Goal: Task Accomplishment & Management: Complete application form

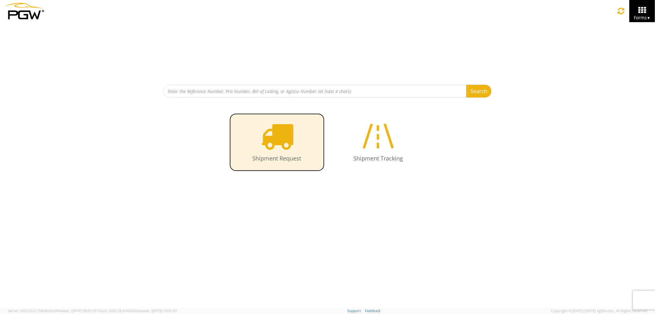
click at [289, 141] on icon at bounding box center [277, 136] width 33 height 33
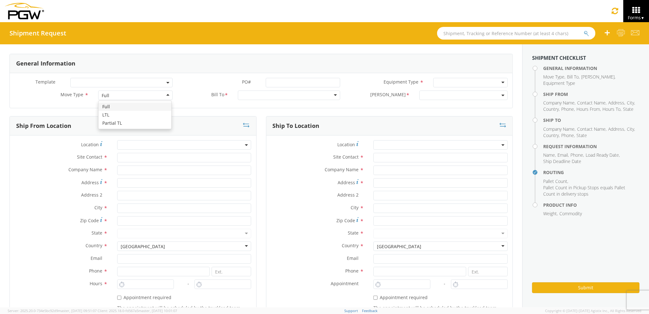
click at [119, 96] on div "Full" at bounding box center [135, 96] width 74 height 10
click at [244, 93] on div at bounding box center [289, 96] width 102 height 10
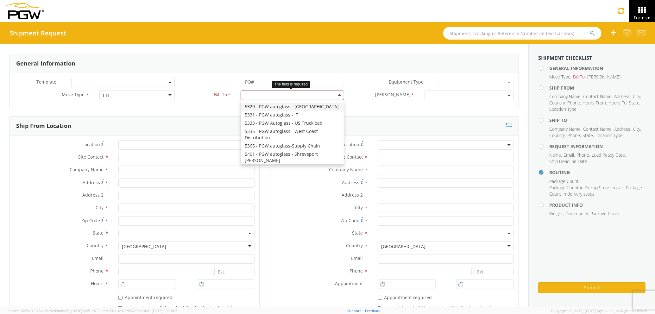
click at [287, 95] on div at bounding box center [293, 96] width 104 height 10
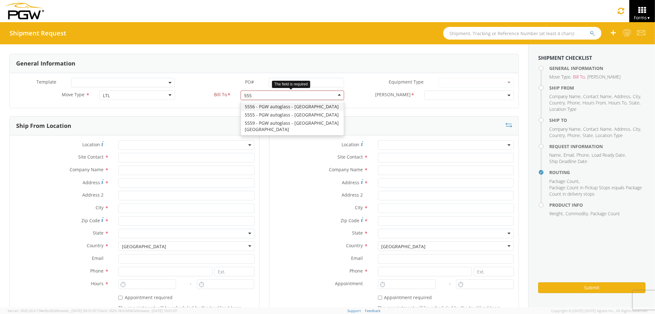
type input "5559"
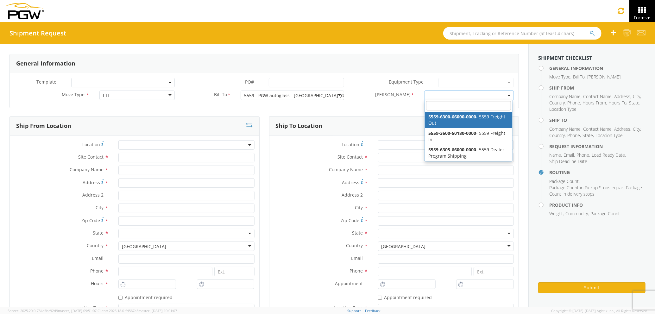
click at [437, 98] on span at bounding box center [469, 96] width 89 height 10
select select "5559-6300-66000-0000"
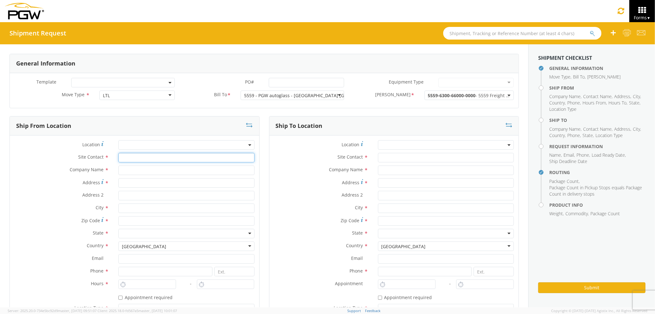
click at [170, 162] on input "text" at bounding box center [186, 158] width 136 height 10
click at [164, 172] on input "text" at bounding box center [186, 171] width 136 height 10
type input "PGW auto glass c/o AT RENTALS"
type input "[STREET_ADDRESS][PERSON_NAME]"
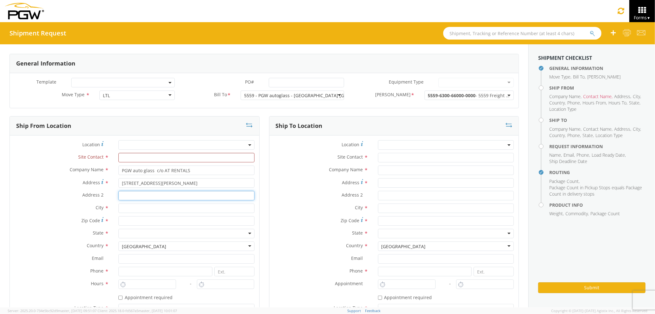
type input "5"
type input "[PERSON_NAME]"
type input "04092"
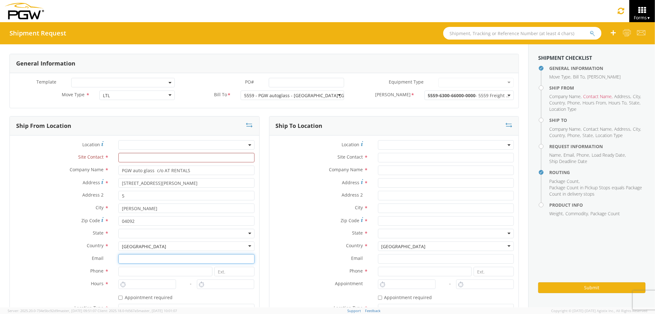
type input "[EMAIL_ADDRESS][DOMAIN_NAME]"
type input "2073321911"
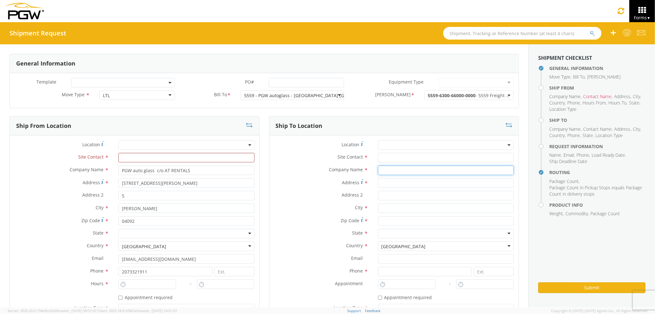
type input "PGW auto glass c/o AT RENTALS"
type input "[STREET_ADDRESS]"
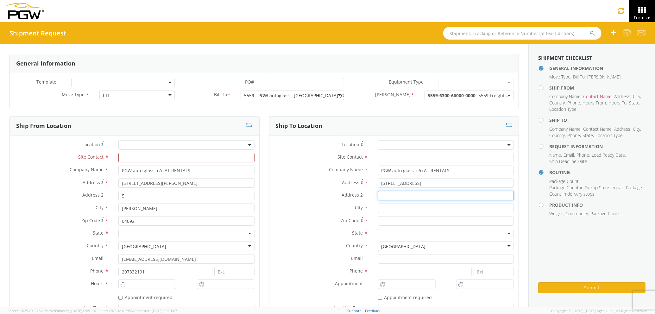
type input "5"
type input "[GEOGRAPHIC_DATA]"
type input "04769"
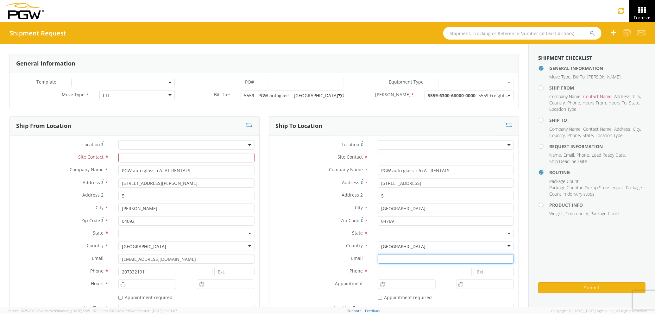
type input "[EMAIL_ADDRESS][DOMAIN_NAME]"
type input "2077745169"
type input "[PERSON_NAME] [PERSON_NAME]"
type input "[EMAIL_ADDRESS][DOMAIN_NAME]"
type input "2073329611"
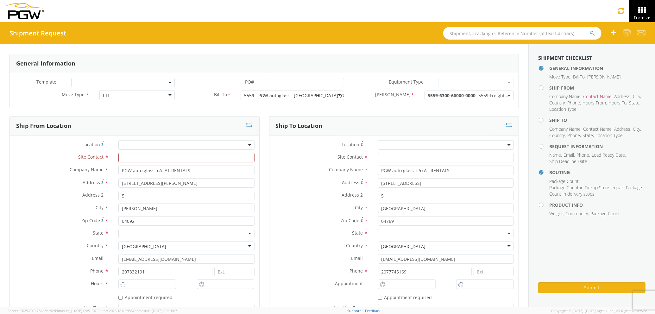
click at [196, 160] on input "text" at bounding box center [186, 158] width 136 height 10
click at [210, 155] on input "text" at bounding box center [186, 158] width 136 height 10
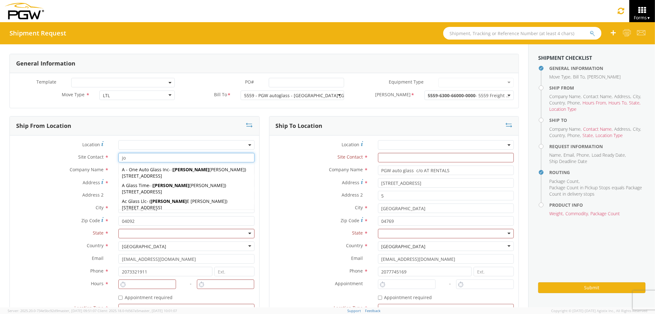
type input "[PERSON_NAME]"
drag, startPoint x: 214, startPoint y: 156, endPoint x: 89, endPoint y: 156, distance: 125.1
click at [89, 156] on div "Site Contact * [PERSON_NAME] [PERSON_NAME] Ac Glass Llc - ( [PERSON_NAME] ) [ST…" at bounding box center [135, 158] width 250 height 10
type input "J"
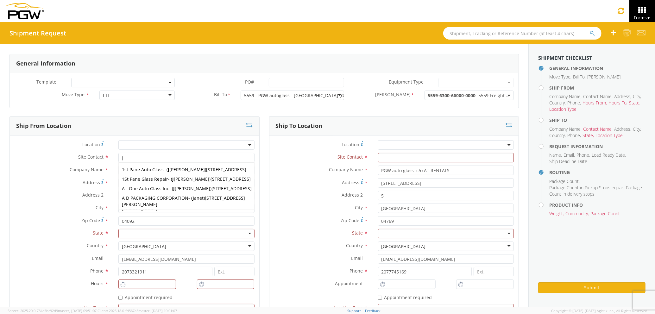
click at [282, 181] on label "Address *" at bounding box center [321, 182] width 104 height 9
click at [378, 181] on input "[STREET_ADDRESS]" at bounding box center [446, 183] width 136 height 10
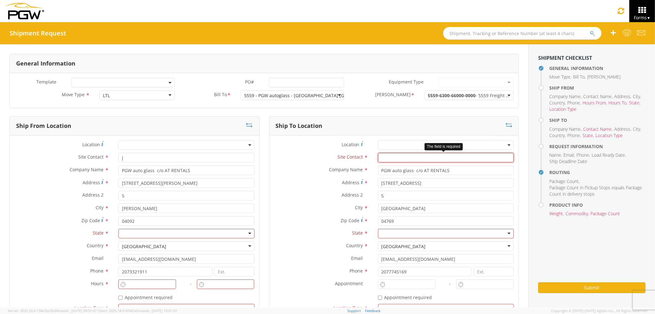
click at [379, 156] on input "text" at bounding box center [446, 158] width 136 height 10
type input "J"
click at [302, 184] on label "Address *" at bounding box center [321, 182] width 104 height 9
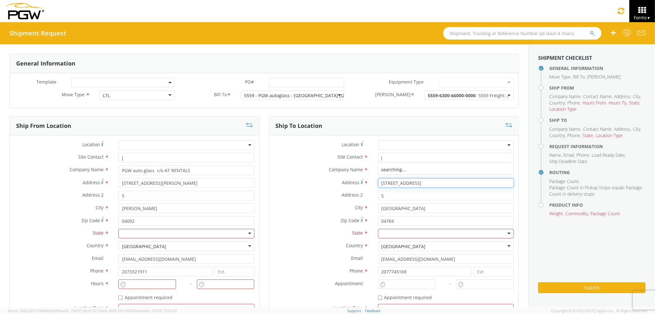
click at [378, 184] on input "[STREET_ADDRESS]" at bounding box center [446, 183] width 136 height 10
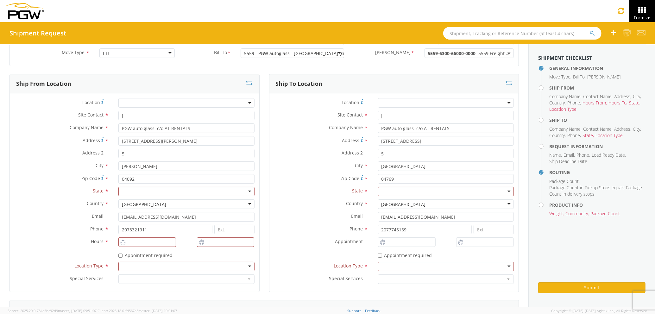
click at [153, 192] on div at bounding box center [186, 192] width 136 height 10
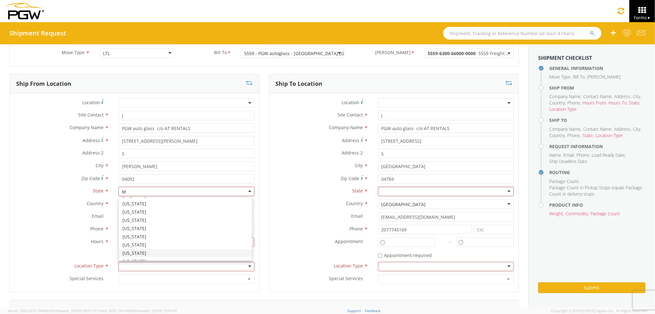
type input "MA"
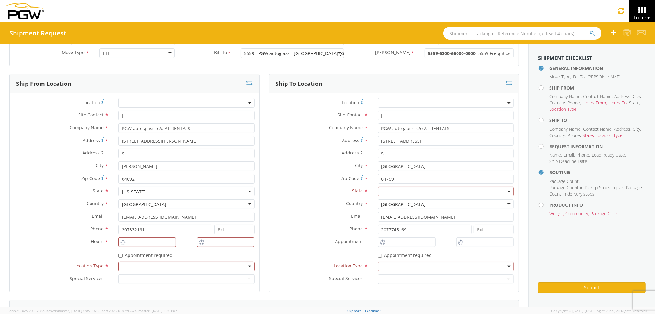
scroll to position [0, 0]
click at [395, 192] on div at bounding box center [446, 192] width 136 height 10
type input "MA"
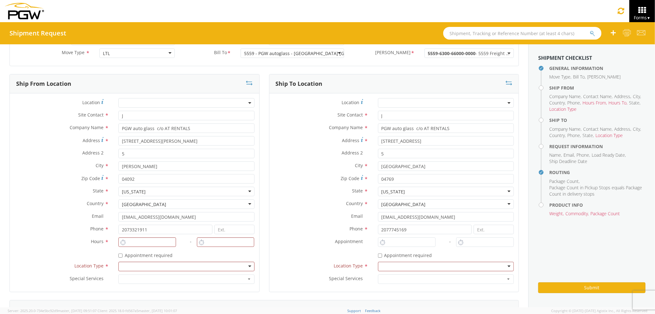
click at [300, 200] on label "Country *" at bounding box center [321, 204] width 104 height 8
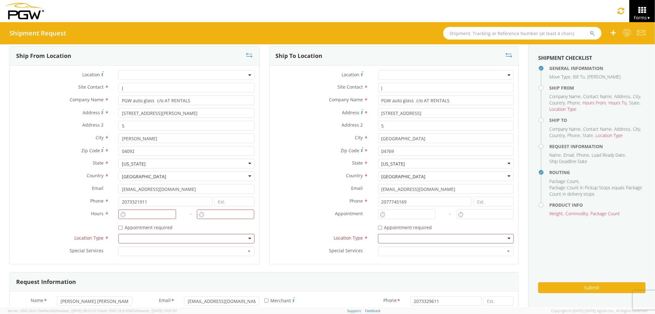
scroll to position [84, 0]
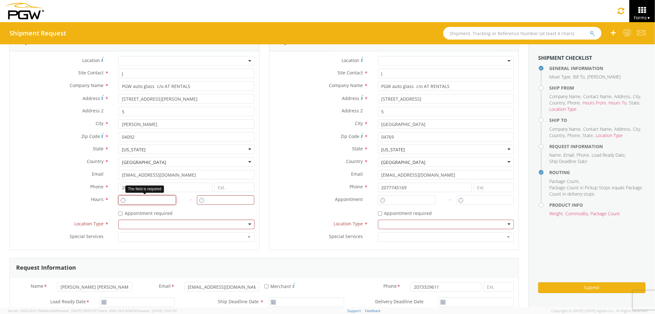
type input "1:00 PM"
type input "2:00 PM"
click at [156, 202] on input "1:00 PM" at bounding box center [147, 200] width 58 height 10
drag, startPoint x: 147, startPoint y: 199, endPoint x: 96, endPoint y: 194, distance: 50.9
click at [96, 194] on div "Location * Site Contact * J J 1st Pane Auto Glass - ( [PERSON_NAME] ) [STREET_A…" at bounding box center [135, 150] width 250 height 189
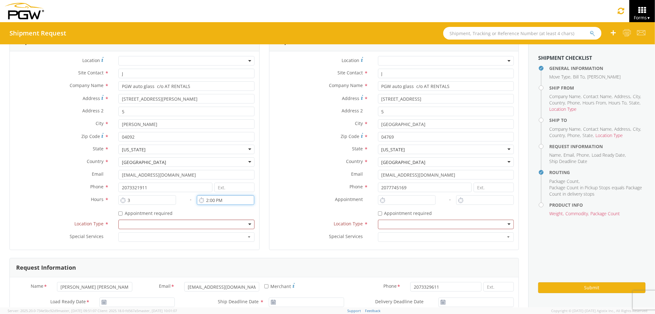
type input "3:00 AM"
click at [213, 200] on input "2:00 PM" at bounding box center [226, 200] width 58 height 10
type input "4:00 PM"
click at [385, 199] on input "1:00 PM" at bounding box center [407, 200] width 58 height 10
drag, startPoint x: 407, startPoint y: 198, endPoint x: 341, endPoint y: 201, distance: 65.9
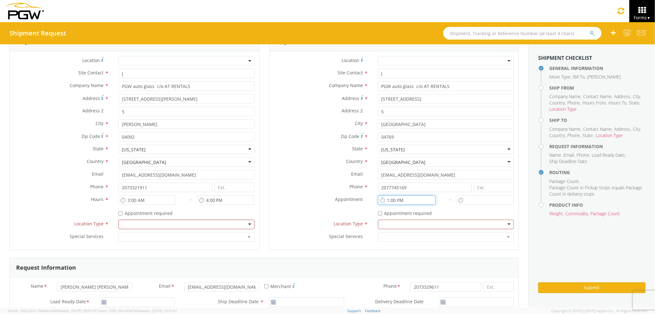
click at [341, 201] on div "Location * Site Contact * J J 1st Pane Auto Glass - ( [PERSON_NAME] ) [STREET_A…" at bounding box center [394, 150] width 250 height 189
type input "7:00 AM"
click at [467, 201] on input "1:00 PM" at bounding box center [485, 200] width 58 height 10
drag, startPoint x: 485, startPoint y: 201, endPoint x: 433, endPoint y: 203, distance: 52.0
click at [433, 203] on div "Location * Site Contact * J J 1st Pane Auto Glass - ( [PERSON_NAME] ) [STREET_A…" at bounding box center [394, 150] width 250 height 189
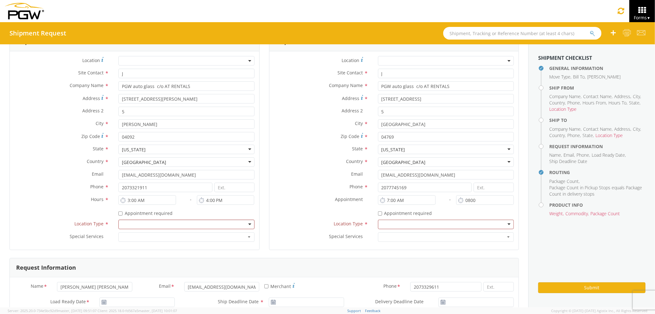
type input "8:00 AM"
click at [450, 210] on div "* Appointment required" at bounding box center [446, 212] width 136 height 9
click at [127, 225] on div at bounding box center [186, 225] width 136 height 10
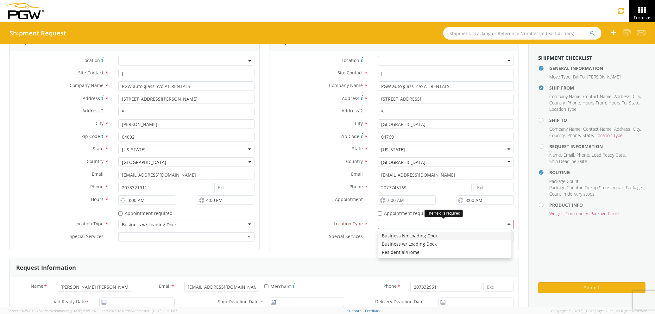
click at [437, 227] on div at bounding box center [446, 225] width 136 height 10
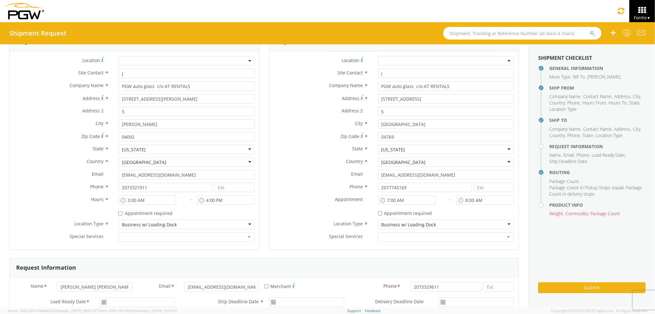
click at [238, 236] on button "button" at bounding box center [186, 237] width 136 height 10
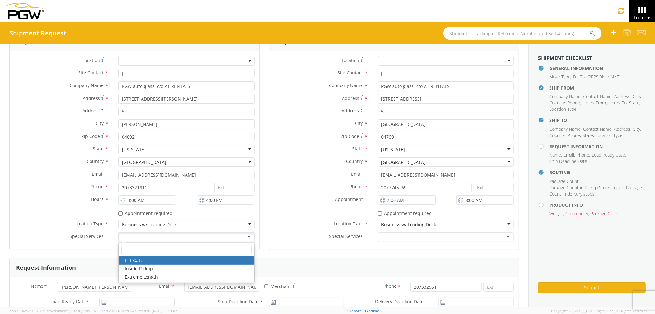
drag, startPoint x: 302, startPoint y: 248, endPoint x: 295, endPoint y: 239, distance: 11.8
click at [301, 247] on div "Location * Site Contact * J J 1st Pane Auto Glass - ( [PERSON_NAME] ) [STREET_A…" at bounding box center [394, 150] width 250 height 199
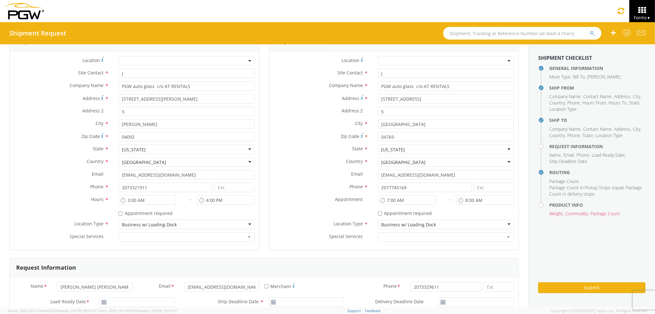
click at [294, 236] on label "Special Services *" at bounding box center [321, 236] width 104 height 8
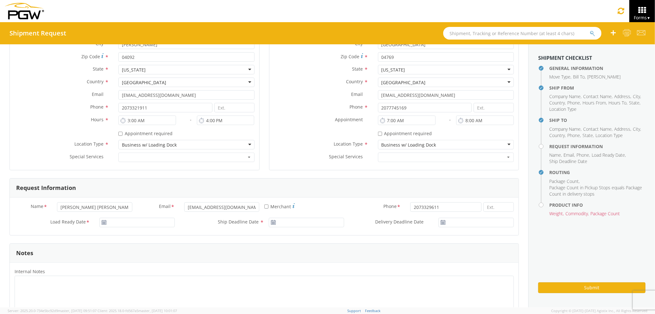
scroll to position [211, 0]
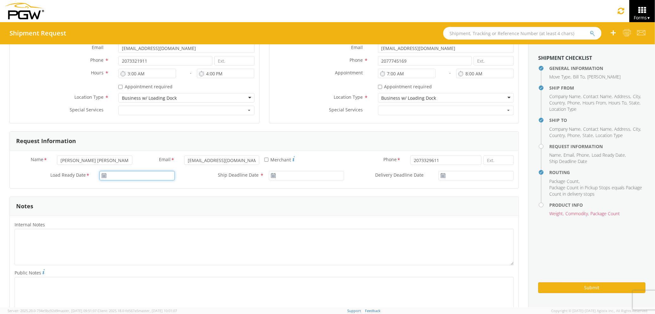
type input "[DATE]"
click at [140, 172] on input "[DATE]" at bounding box center [136, 176] width 75 height 10
click at [162, 218] on td "10" at bounding box center [166, 216] width 11 height 10
type input "[DATE]"
click at [304, 176] on input "[DATE]" at bounding box center [306, 176] width 75 height 10
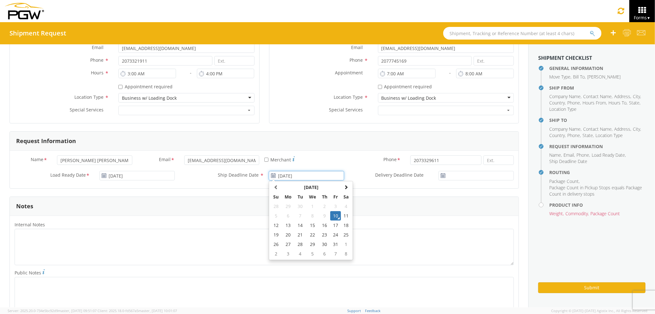
click at [333, 218] on td "10" at bounding box center [335, 216] width 11 height 10
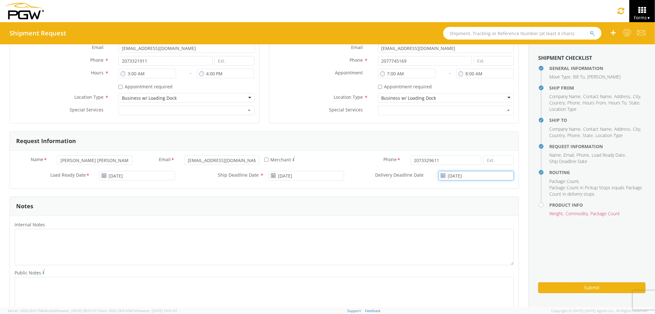
click at [479, 177] on input "[DATE]" at bounding box center [476, 176] width 75 height 10
click at [444, 226] on td "13" at bounding box center [448, 226] width 13 height 10
type input "[DATE]"
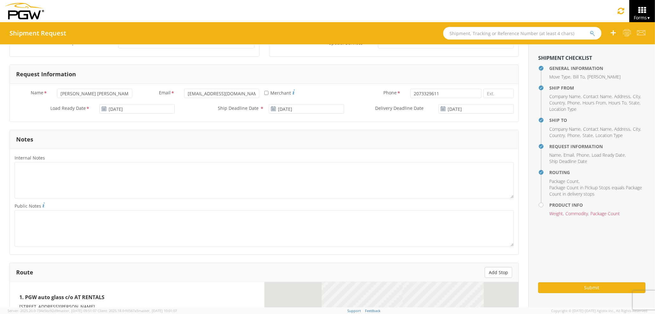
scroll to position [380, 0]
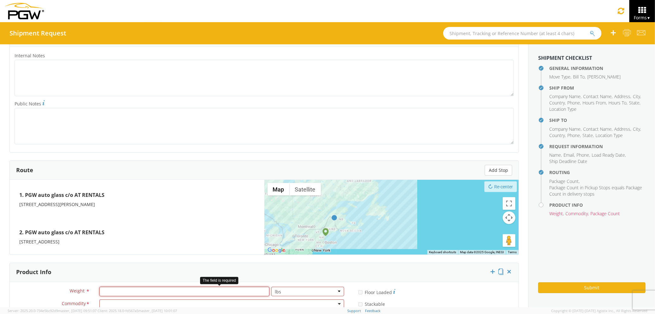
click at [145, 294] on input "number" at bounding box center [184, 292] width 170 height 10
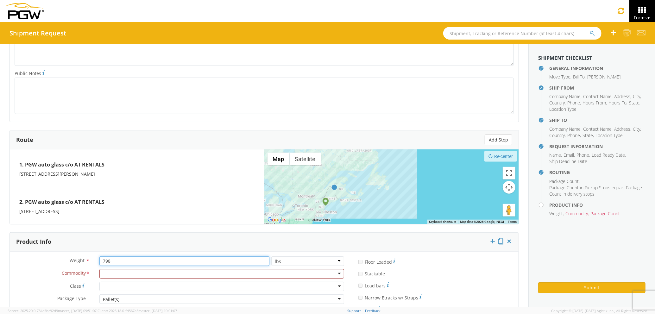
scroll to position [483, 0]
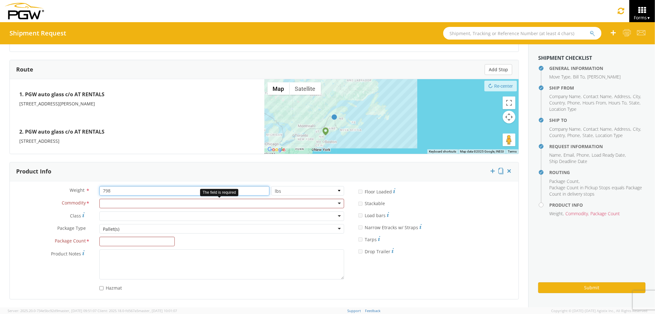
type input "798"
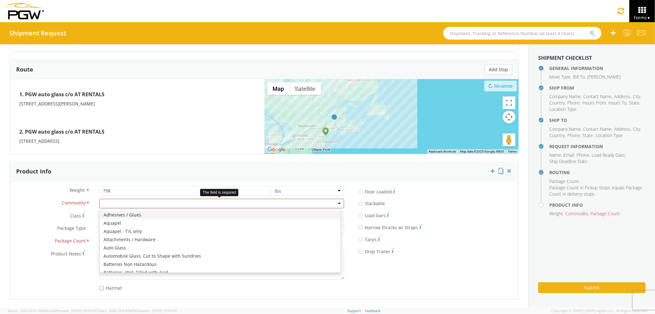
click at [124, 206] on div at bounding box center [221, 204] width 245 height 10
type input "WIN"
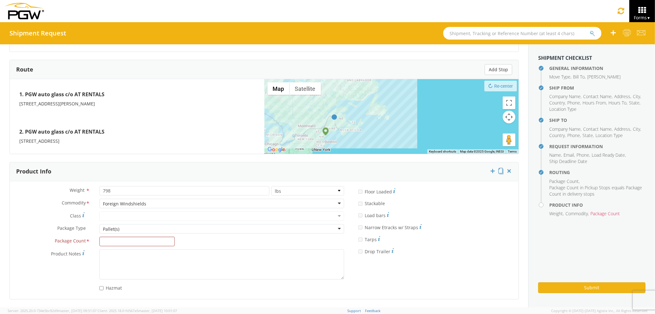
scroll to position [0, 0]
click at [127, 239] on input "Package Count *" at bounding box center [136, 242] width 75 height 10
type input "0"
type input "1"
click at [600, 280] on div "Submit" at bounding box center [591, 286] width 107 height 16
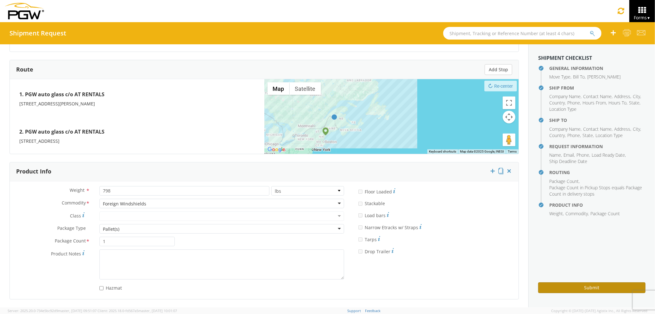
click at [576, 287] on button "Submit" at bounding box center [591, 287] width 107 height 11
